Goal: Navigation & Orientation: Go to known website

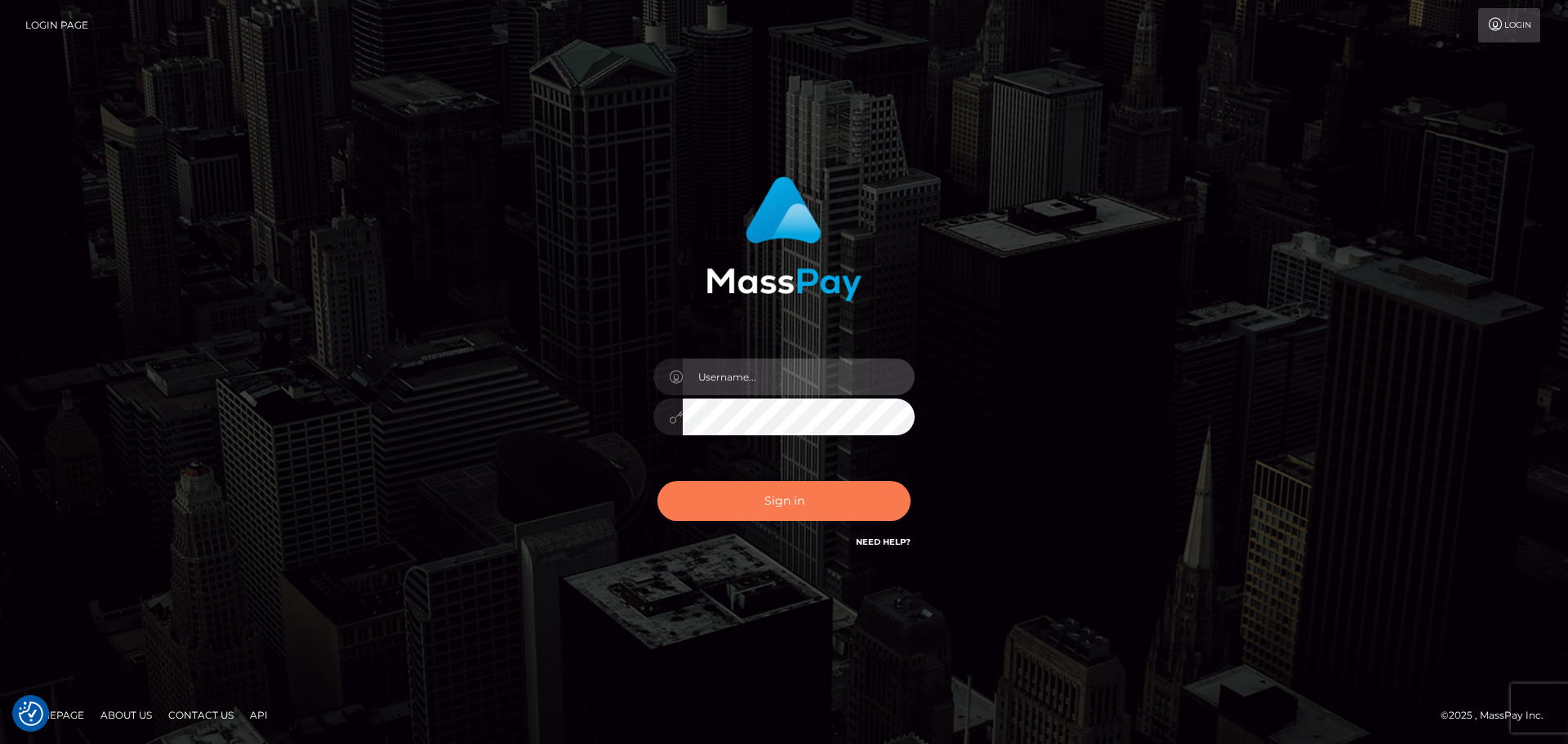
type input "Bedis"
click at [806, 497] on button "Sign in" at bounding box center [783, 501] width 253 height 40
type input "Bedis"
click at [809, 492] on button "Sign in" at bounding box center [783, 501] width 253 height 40
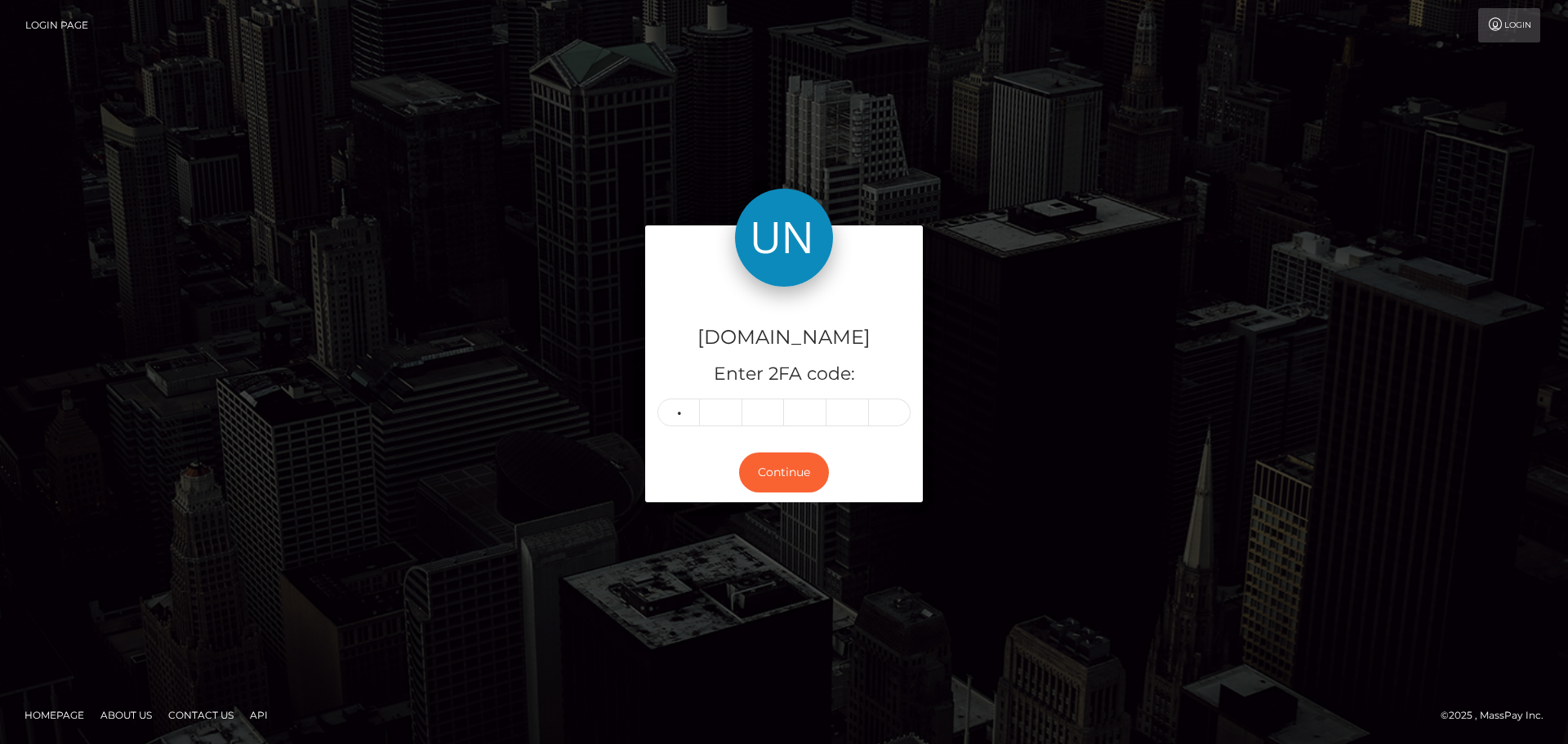
type input "4"
type input "8"
type input "1"
type input "7"
type input "6"
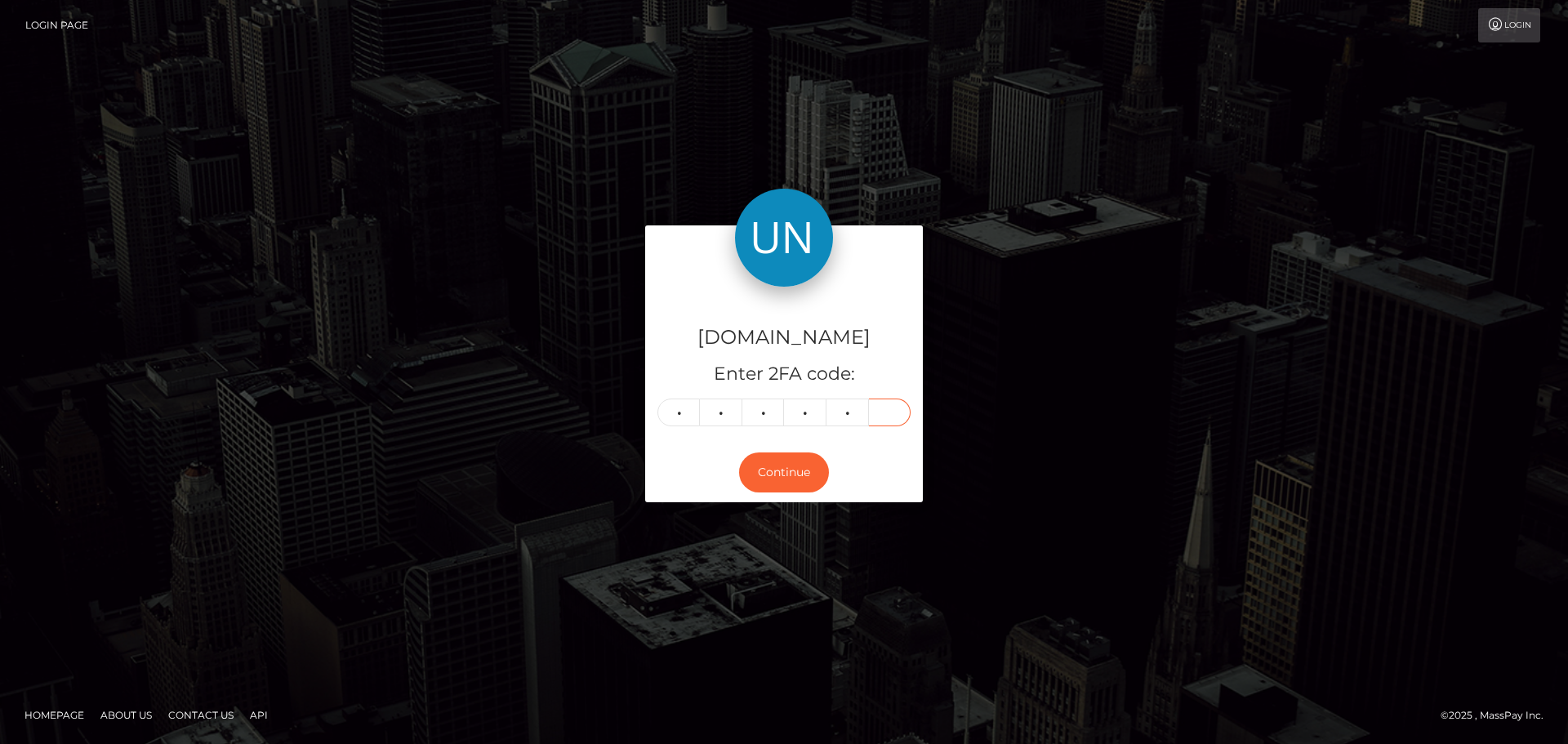
type input "4"
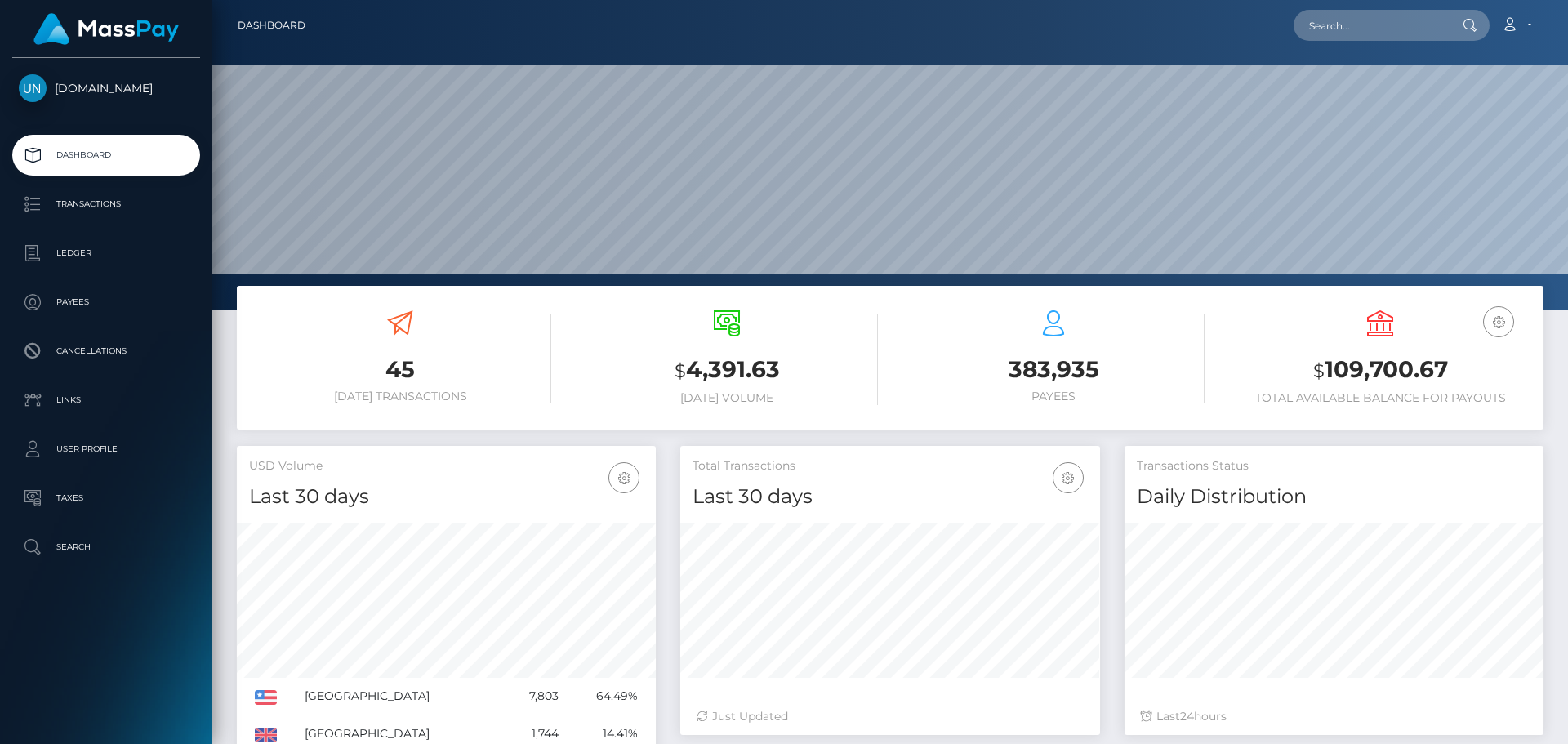
scroll to position [290, 420]
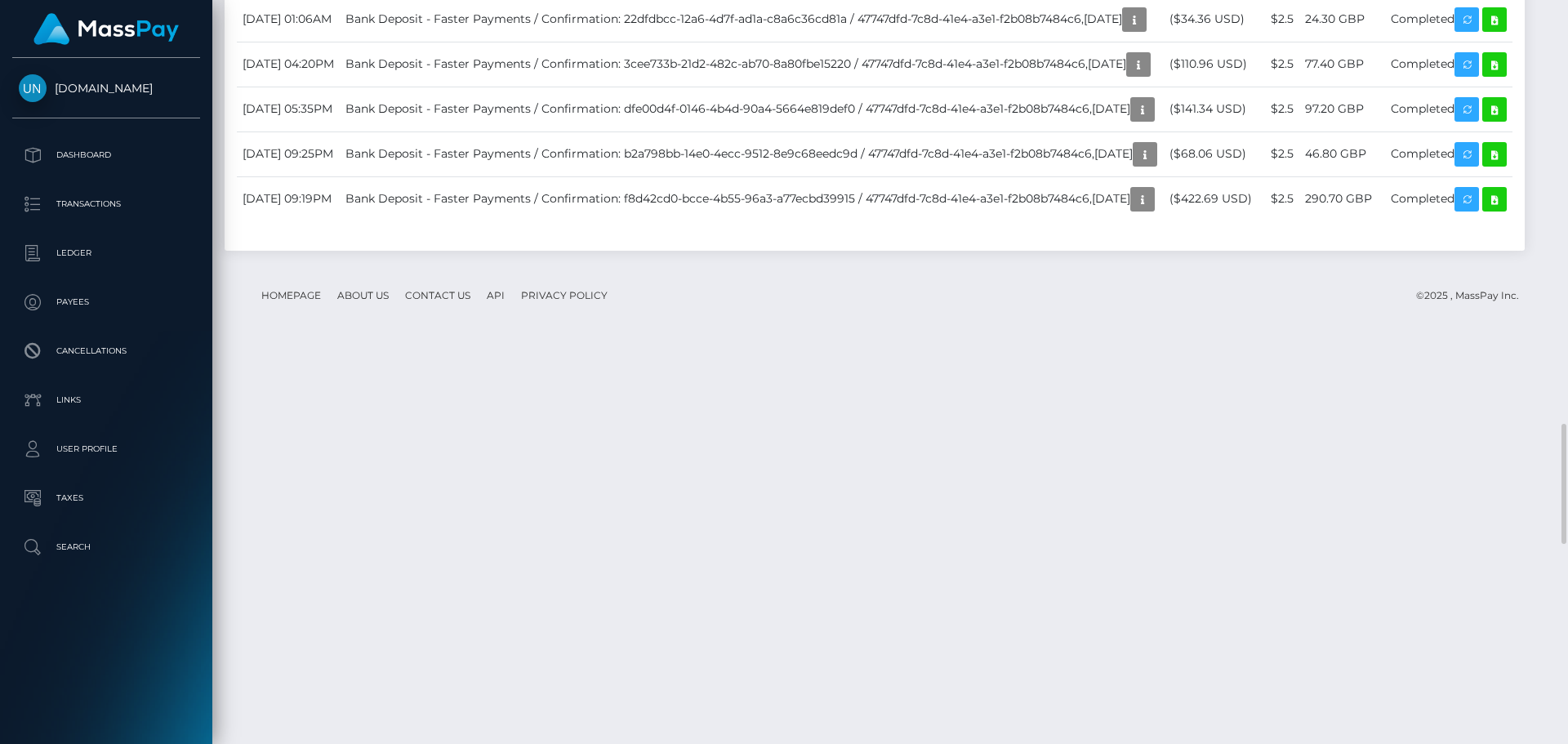
scroll to position [3265, 0]
